Goal: Information Seeking & Learning: Learn about a topic

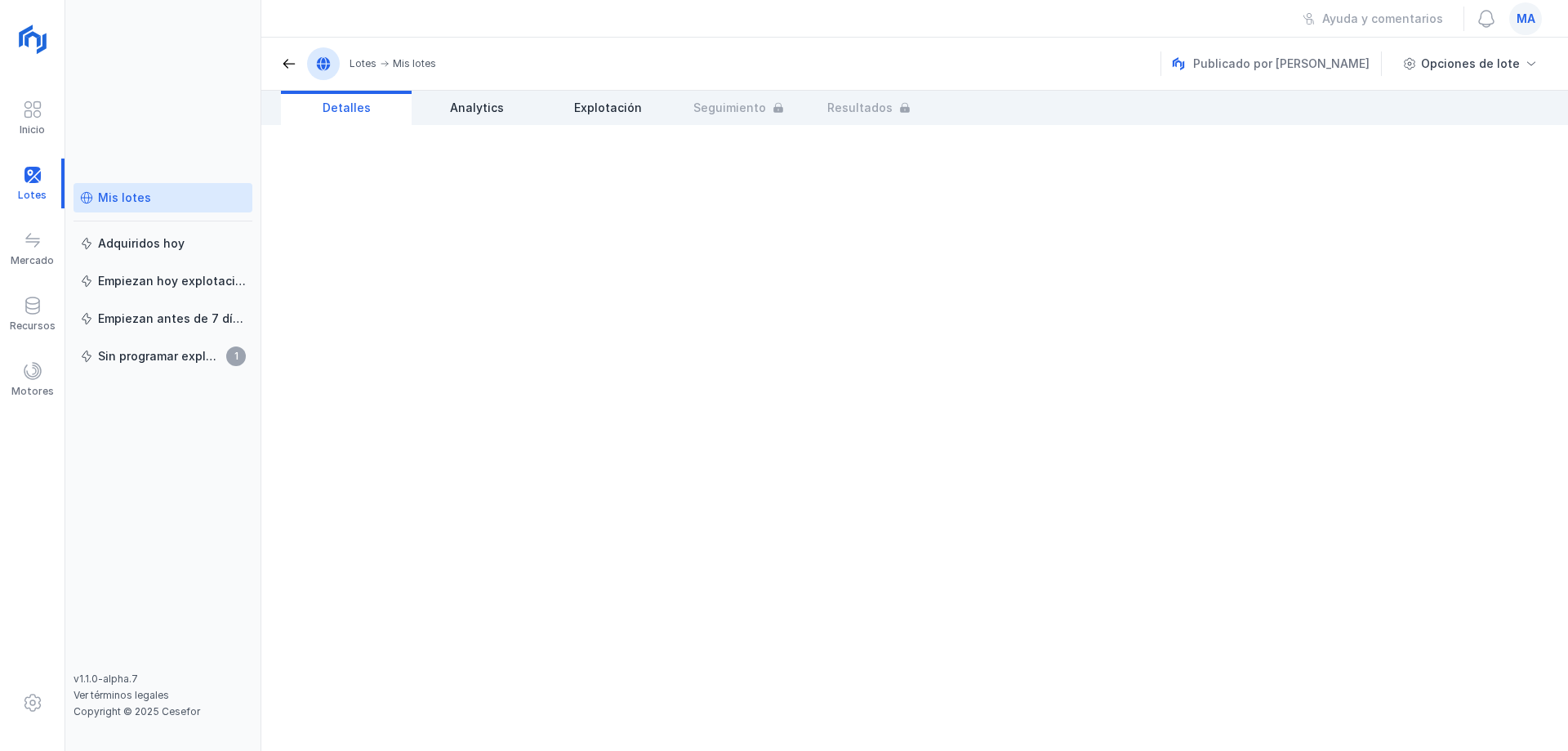
click at [129, 188] on link "Mis lotes" at bounding box center [163, 197] width 179 height 29
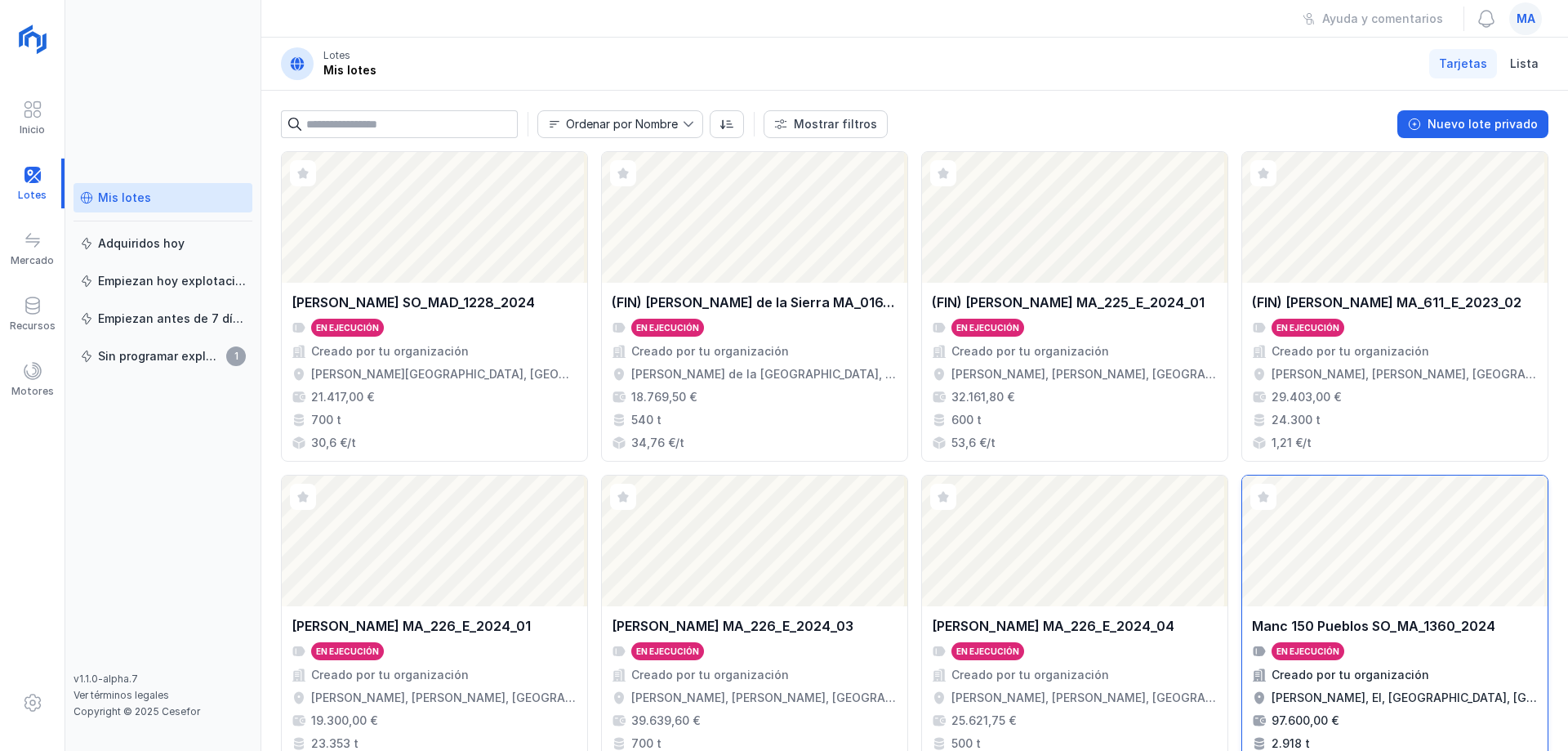
click at [1447, 611] on div "Manc 150 Pueblos SO_MA_1360_2024 En ejecución Creado por tu organización [PERSO…" at bounding box center [1394, 695] width 305 height 178
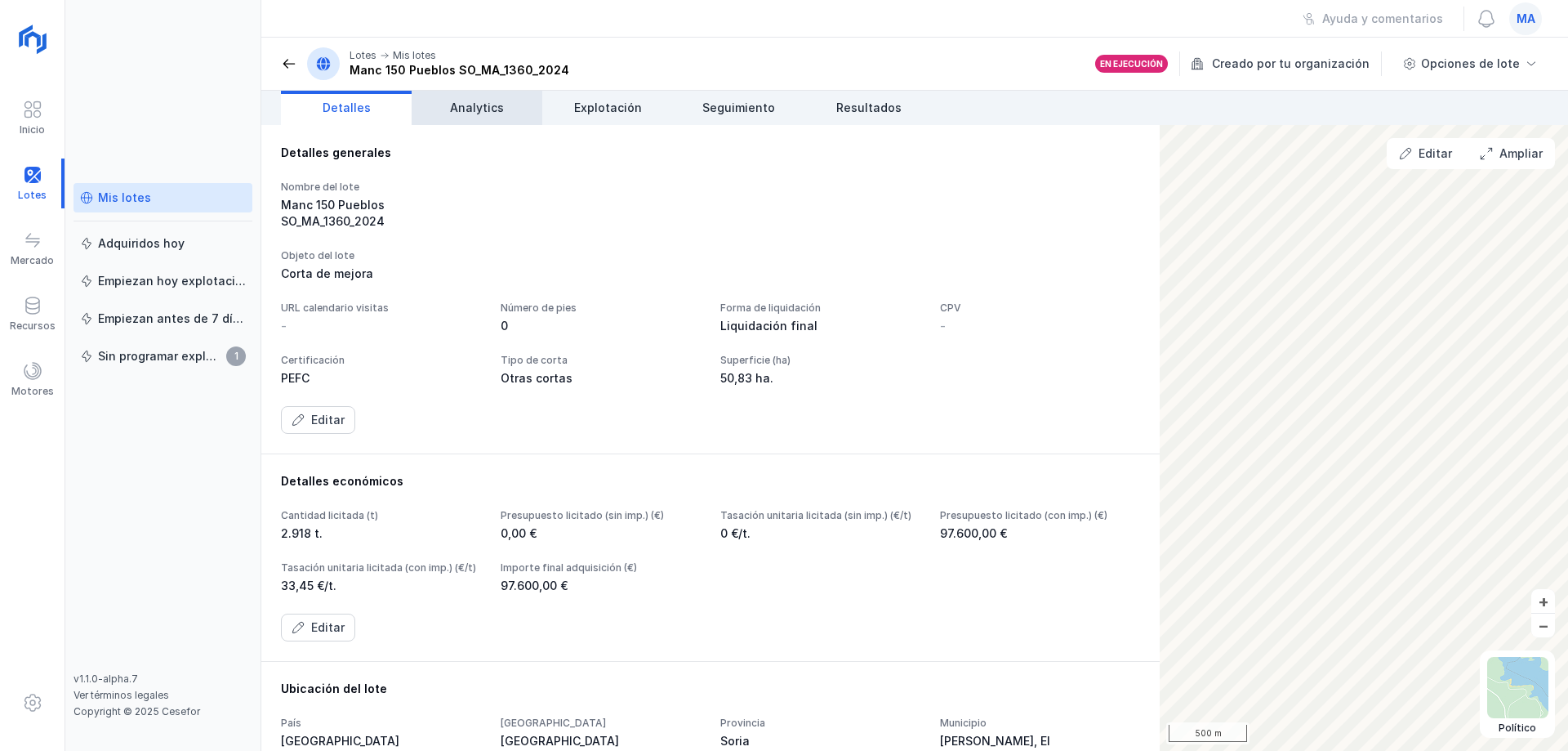
click at [461, 117] on link "Analytics" at bounding box center [477, 108] width 130 height 34
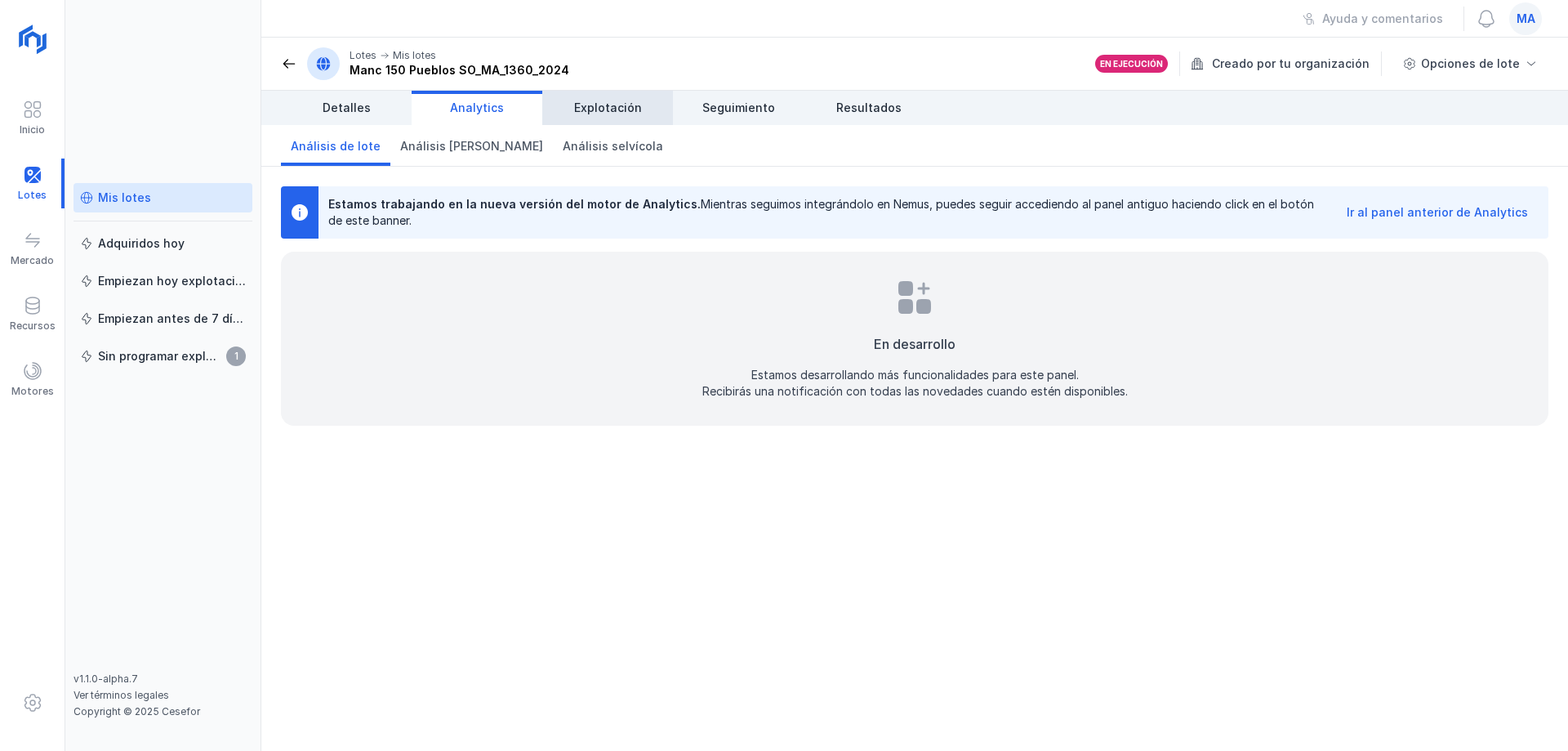
click at [614, 93] on link "Explotación" at bounding box center [607, 108] width 130 height 34
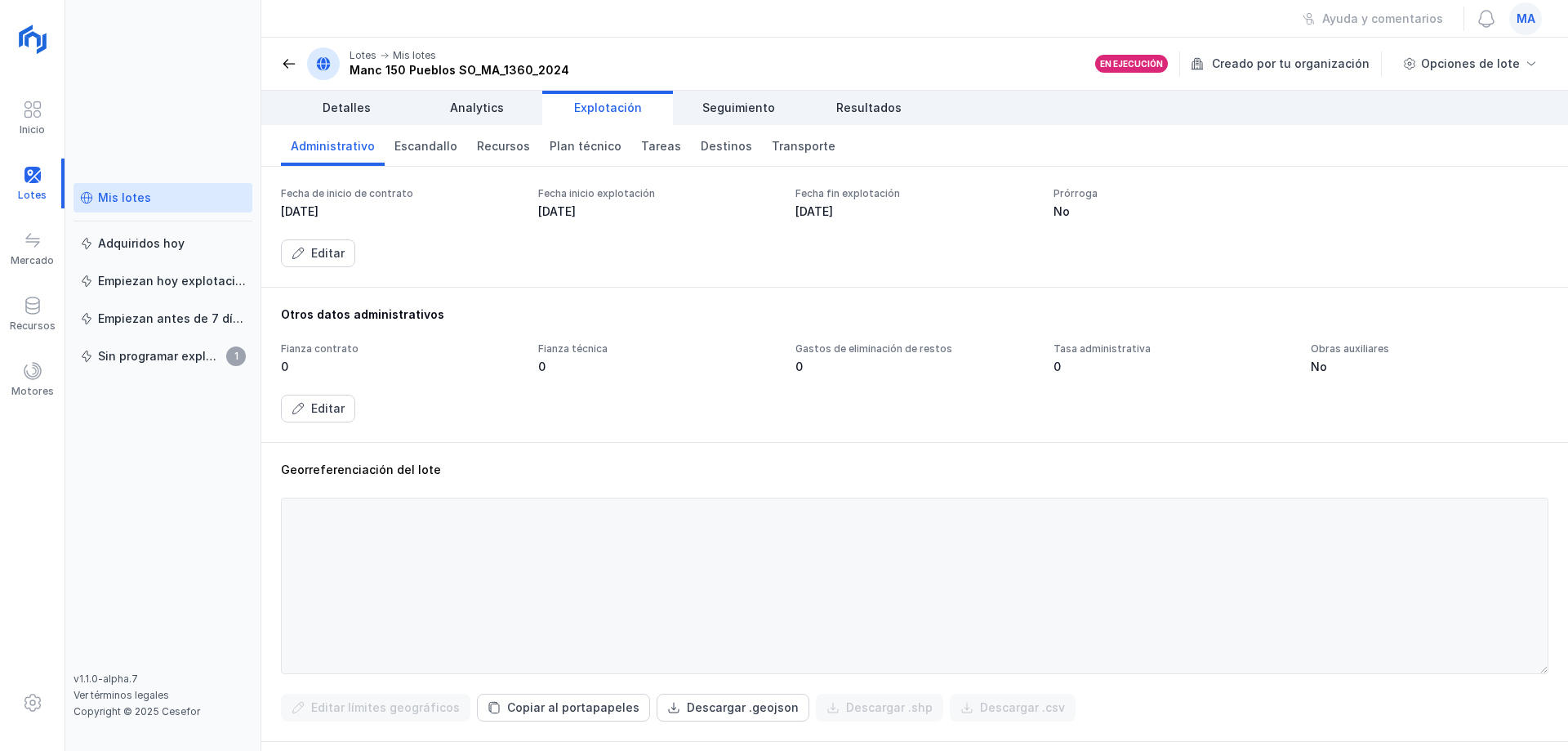
scroll to position [429, 0]
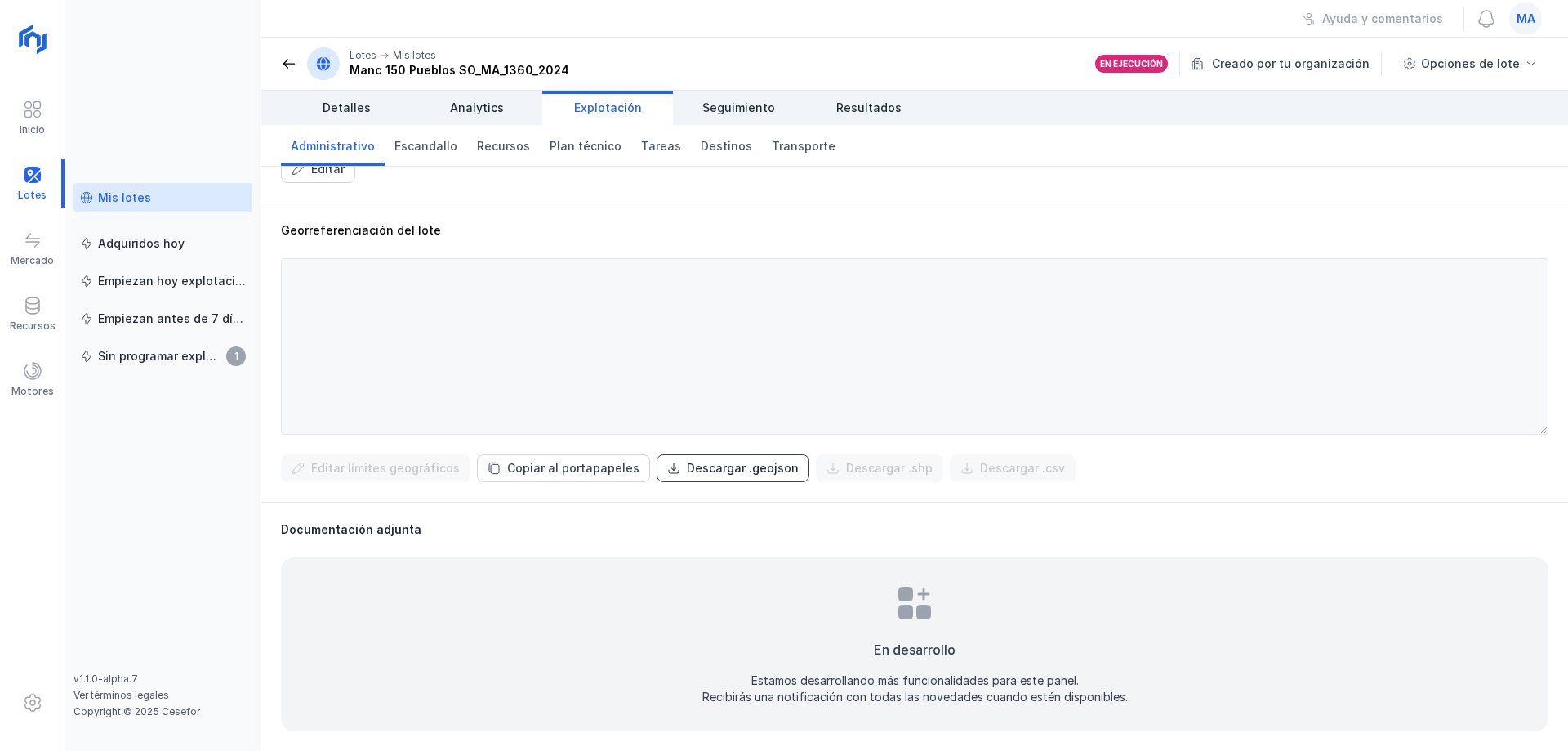
click at [734, 470] on div "Descargar .geojson" at bounding box center [743, 468] width 112 height 16
